Goal: Find specific page/section: Find specific page/section

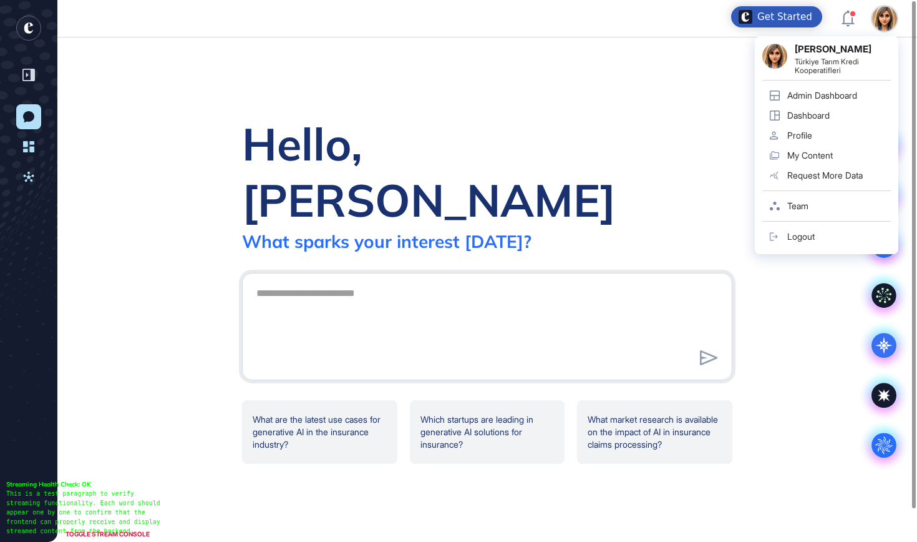
click at [824, 99] on div "Admin Dashboard" at bounding box center [822, 95] width 70 height 10
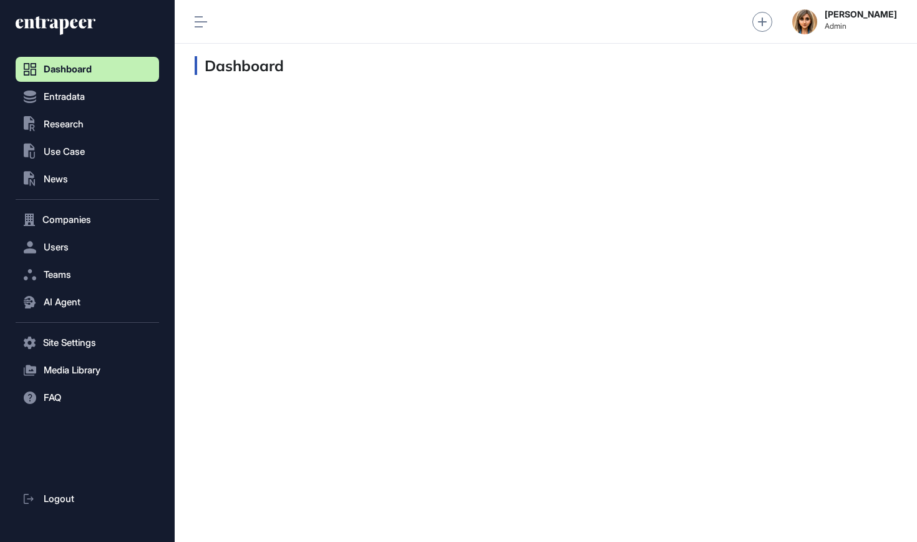
scroll to position [1, 1]
click at [84, 122] on span "Research" at bounding box center [64, 124] width 40 height 10
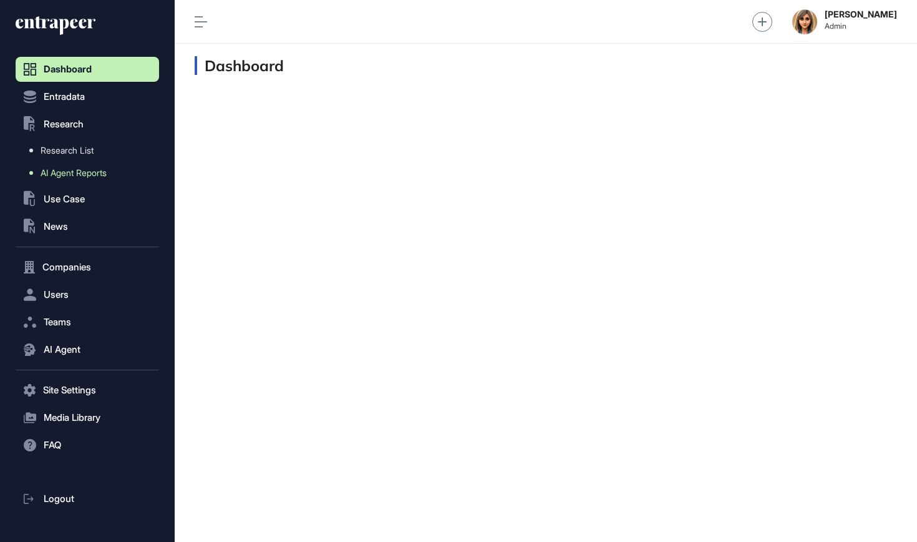
click at [72, 177] on span "AI Agent Reports" at bounding box center [74, 173] width 66 height 10
click at [90, 173] on span "AI Agent Reports" at bounding box center [74, 173] width 66 height 10
click at [94, 164] on link "AI Agent Reports" at bounding box center [90, 173] width 137 height 22
click at [94, 176] on span "AI Agent Reports" at bounding box center [74, 173] width 66 height 10
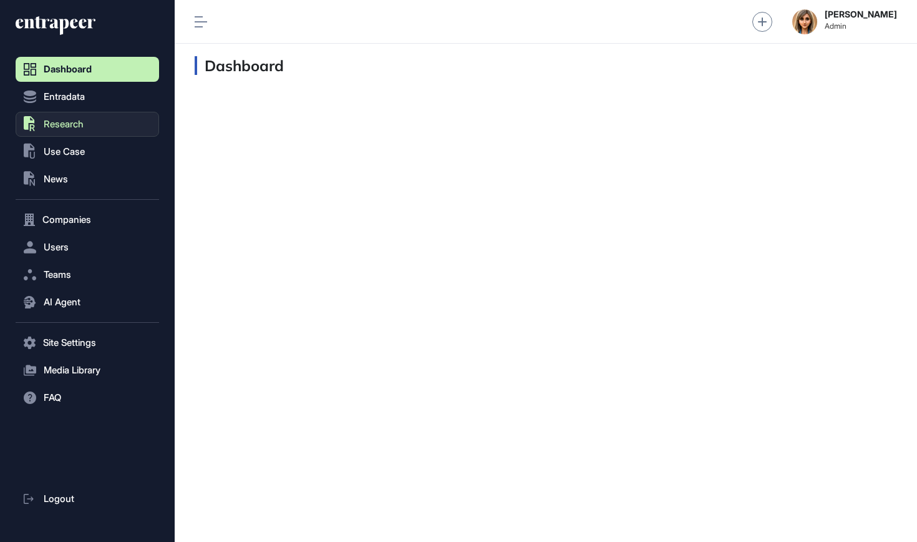
click at [84, 125] on span "Research" at bounding box center [64, 124] width 40 height 10
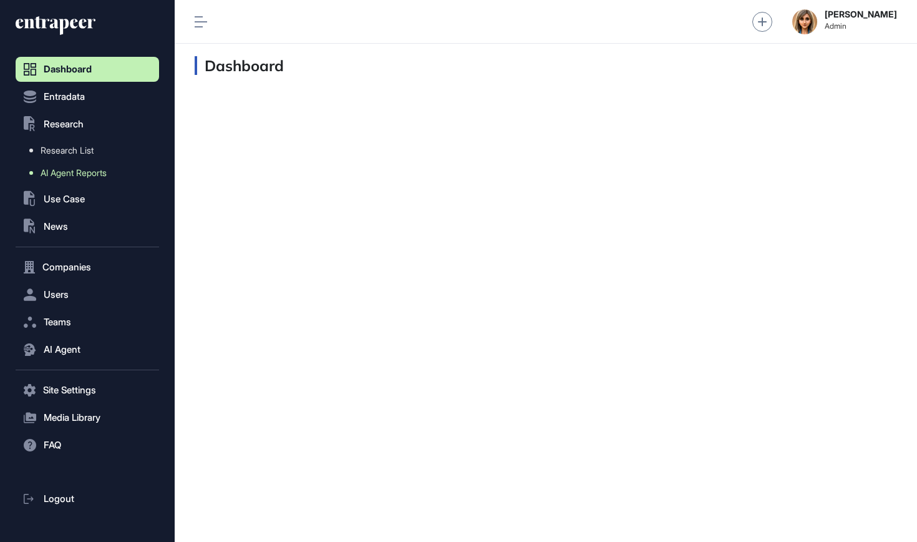
click at [89, 173] on span "AI Agent Reports" at bounding box center [74, 173] width 66 height 10
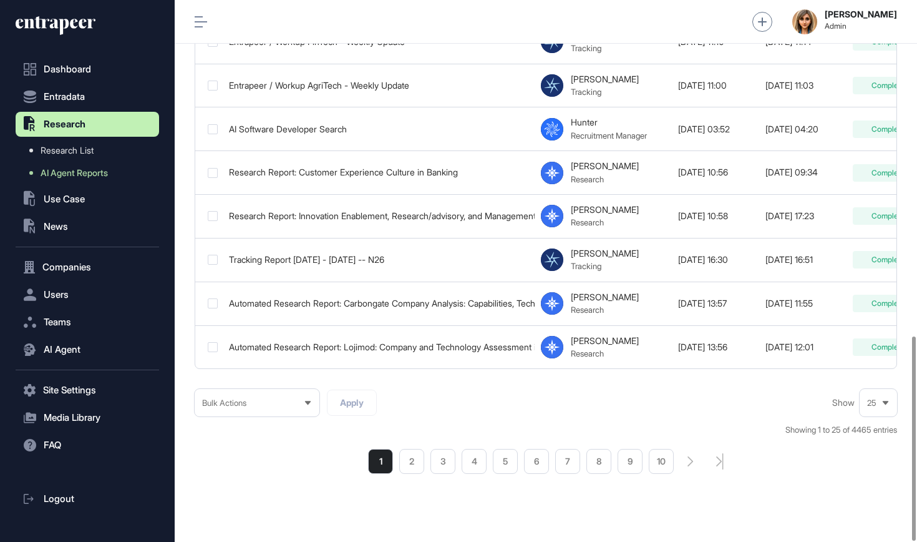
scroll to position [890, 0]
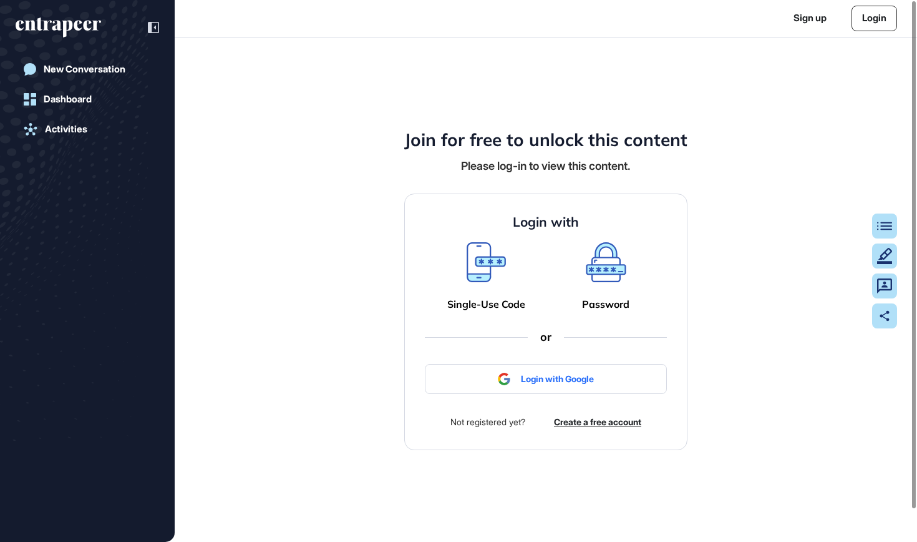
click at [889, 26] on link "Login" at bounding box center [875, 19] width 46 height 26
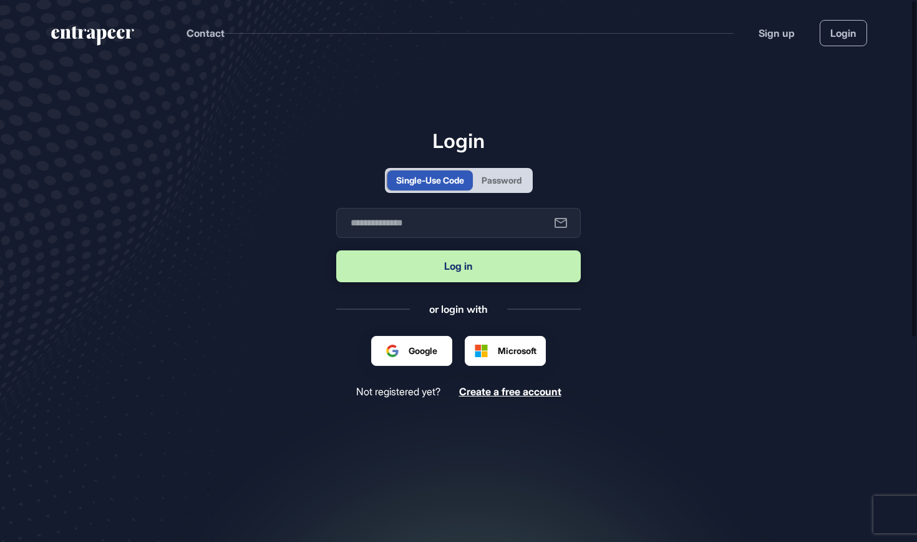
scroll to position [1, 1]
click at [879, 23] on header "Contact Sign up Login" at bounding box center [458, 30] width 917 height 61
click at [522, 175] on div "Password" at bounding box center [502, 179] width 40 height 13
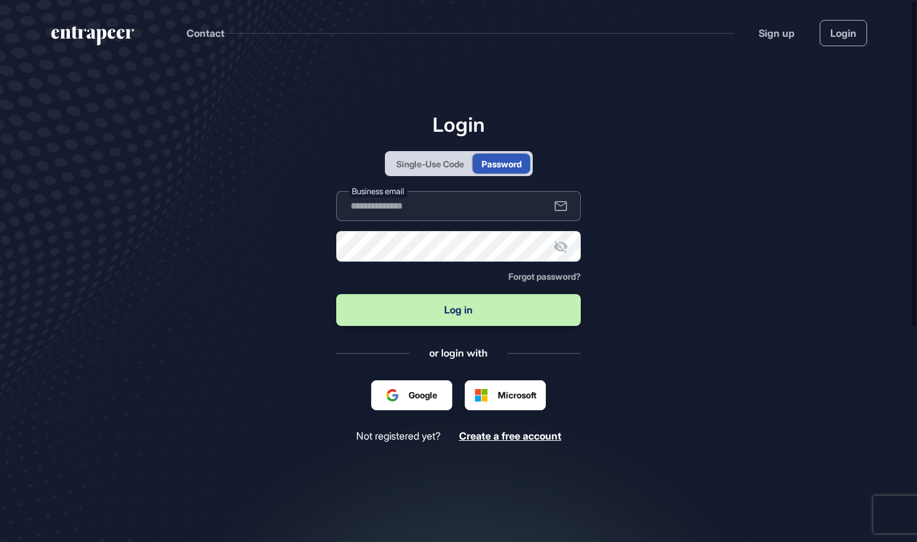
type input "**********"
click at [480, 307] on button "Log in" at bounding box center [458, 310] width 245 height 32
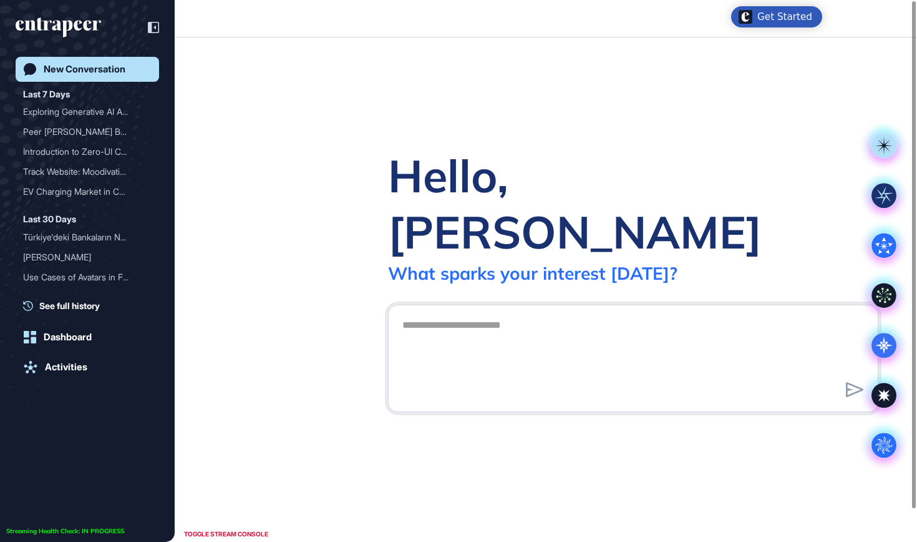
scroll to position [1, 1]
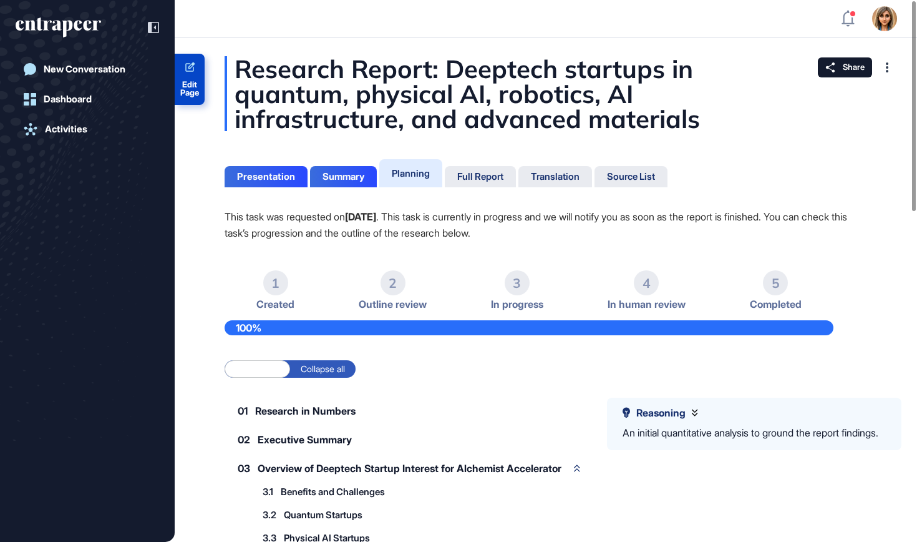
click at [200, 87] on span "Edit Page" at bounding box center [190, 88] width 30 height 16
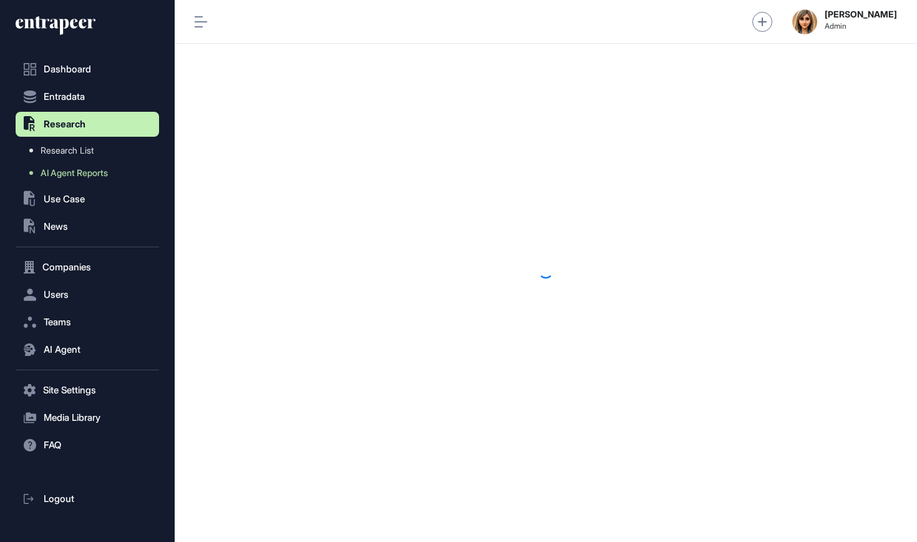
scroll to position [1, 1]
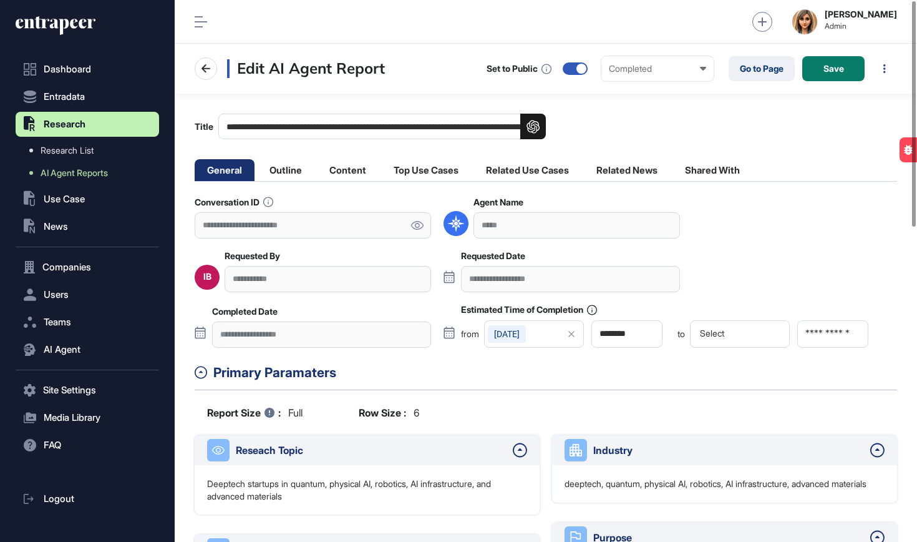
click at [415, 228] on icon at bounding box center [417, 225] width 13 height 9
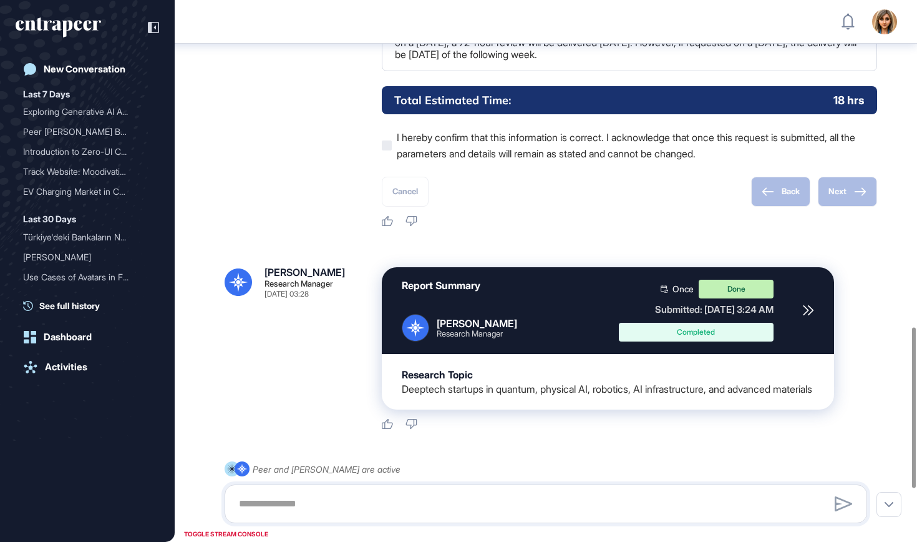
scroll to position [1212, 0]
